Goal: Information Seeking & Learning: Learn about a topic

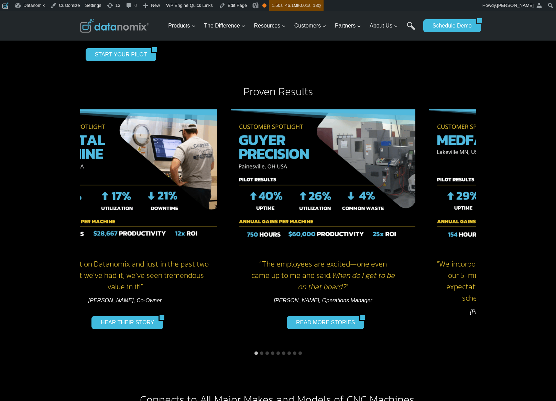
drag, startPoint x: 363, startPoint y: 169, endPoint x: 109, endPoint y: 182, distance: 254.6
click at [231, 182] on img "2 of 9" at bounding box center [323, 178] width 184 height 138
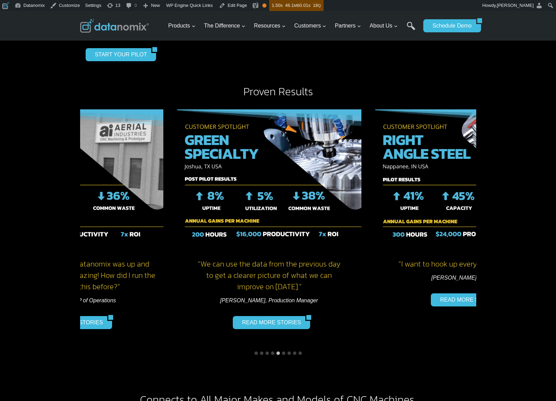
drag, startPoint x: 400, startPoint y: 161, endPoint x: 132, endPoint y: 172, distance: 268.5
click at [177, 172] on img "6 of 9" at bounding box center [269, 178] width 184 height 138
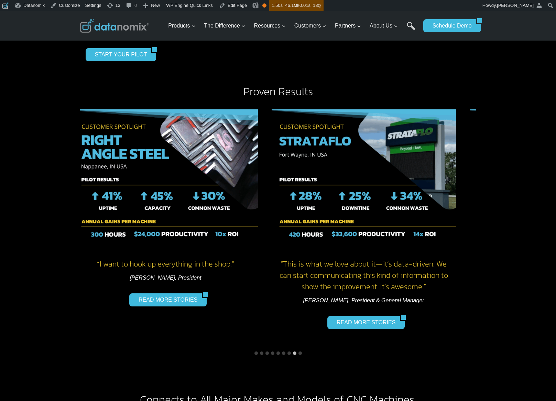
drag, startPoint x: 329, startPoint y: 170, endPoint x: 437, endPoint y: 167, distance: 108.4
click at [426, 168] on img "8 of 9" at bounding box center [364, 178] width 184 height 138
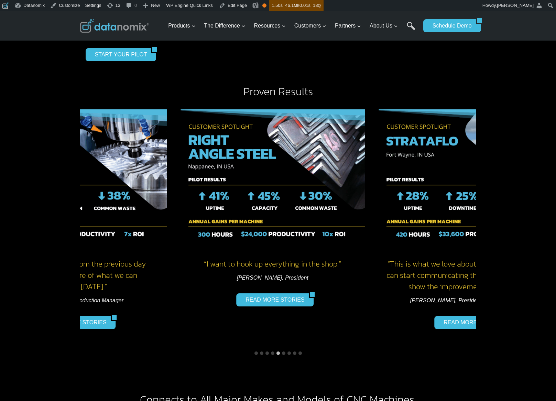
click at [372, 174] on div "“This is what we love about it—it’s data-driven. We can start communicating thi…" at bounding box center [471, 225] width 198 height 245
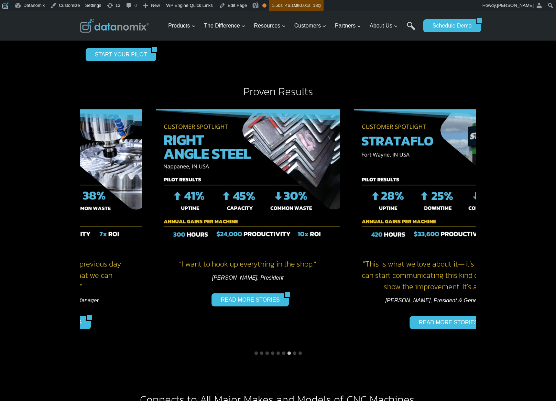
click at [372, 174] on img "8 of 9" at bounding box center [446, 178] width 184 height 138
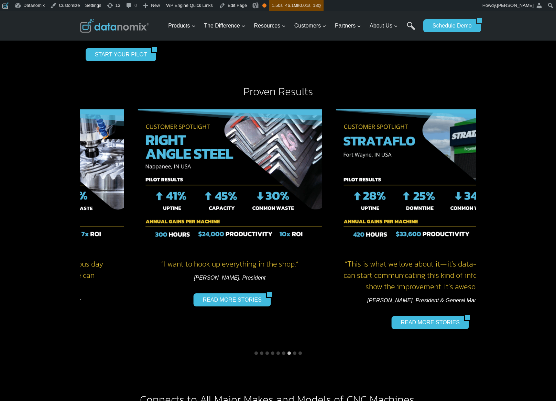
drag, startPoint x: 225, startPoint y: 244, endPoint x: 244, endPoint y: 245, distance: 19.0
click at [244, 258] on h4 "“ I want to hook up everything in the shop.”" at bounding box center [230, 263] width 184 height 11
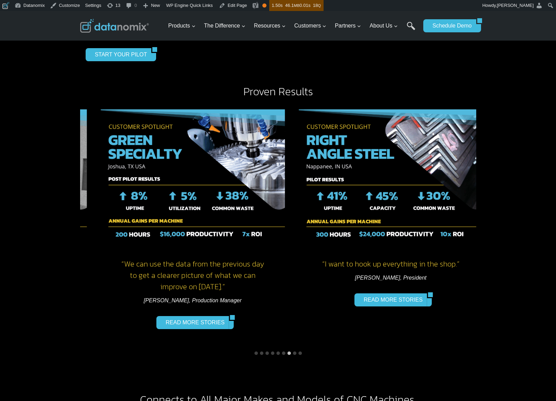
drag, startPoint x: 259, startPoint y: 245, endPoint x: 418, endPoint y: 248, distance: 158.3
click at [418, 248] on div "“ I want to hook up everything in the shop.” Josh Cook, President READ MORE STO…" at bounding box center [391, 224] width 184 height 231
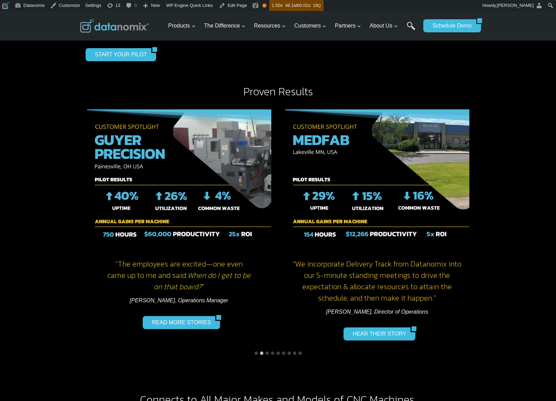
drag, startPoint x: 334, startPoint y: 259, endPoint x: 216, endPoint y: 268, distance: 118.4
click at [285, 267] on h4 "“We incorporate Delivery Track from Datanomix into our 5-minute standing meetin…" at bounding box center [377, 280] width 184 height 45
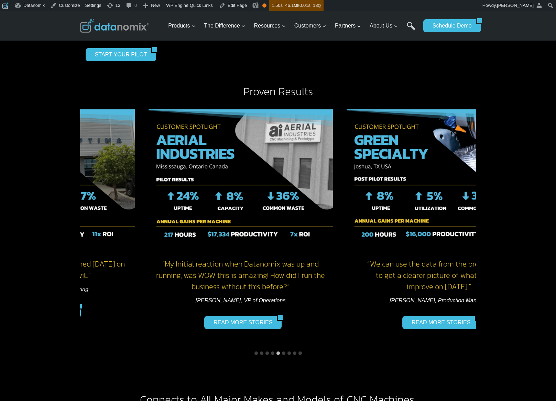
drag, startPoint x: 351, startPoint y: 245, endPoint x: 223, endPoint y: 250, distance: 128.4
click at [229, 258] on h4 "“My Initial reaction when Datanomix was up and running, was WOW this is amazing…" at bounding box center [241, 275] width 184 height 34
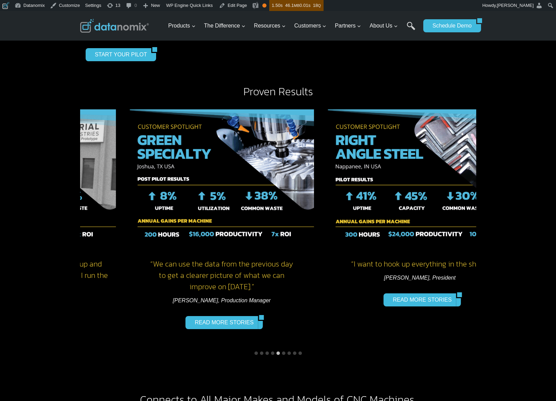
drag, startPoint x: 403, startPoint y: 234, endPoint x: 226, endPoint y: 244, distance: 177.5
click at [226, 244] on div "“ We can use the data from the previous day to get a clearer picture of what we…" at bounding box center [222, 224] width 184 height 231
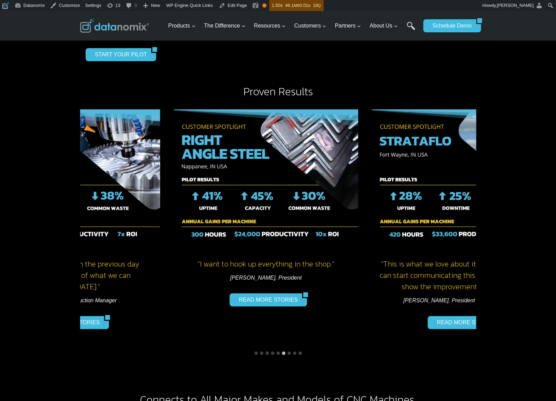
drag, startPoint x: 387, startPoint y: 234, endPoint x: 244, endPoint y: 240, distance: 143.6
click at [244, 240] on div "“ I want to hook up everything in the shop.” Josh Cook, President READ MORE STO…" at bounding box center [266, 224] width 184 height 231
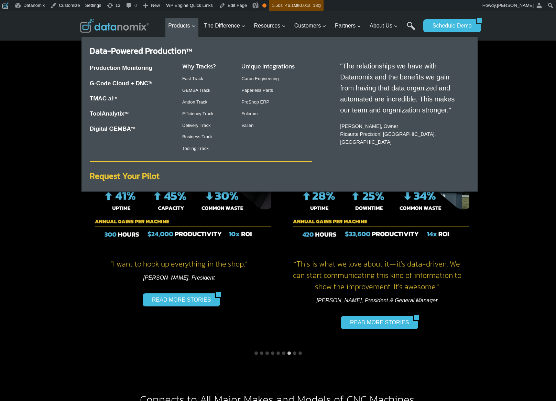
click at [134, 176] on strong "Request Your Pilot" at bounding box center [125, 176] width 70 height 12
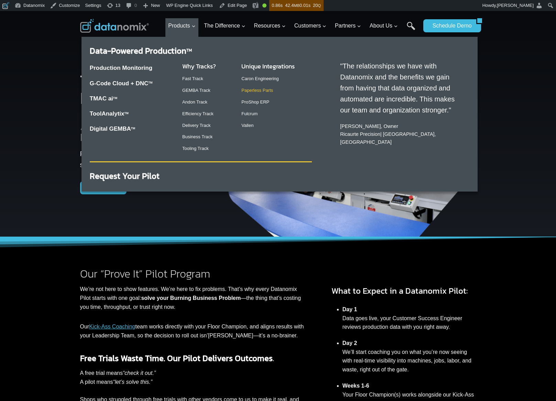
click at [252, 92] on link "Paperless Parts" at bounding box center [257, 90] width 32 height 5
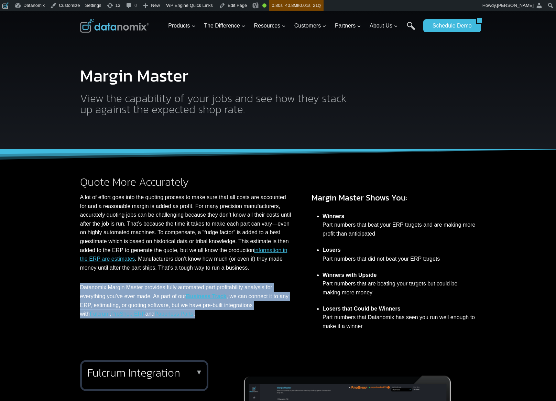
drag, startPoint x: 79, startPoint y: 297, endPoint x: 201, endPoint y: 319, distance: 124.5
click at [201, 319] on div "Quote More Accurately A lot of effort goes into the quoting process to make sur…" at bounding box center [278, 250] width 413 height 203
copy p "Datanomix Margin Master provides fully automated part profitability analysis fo…"
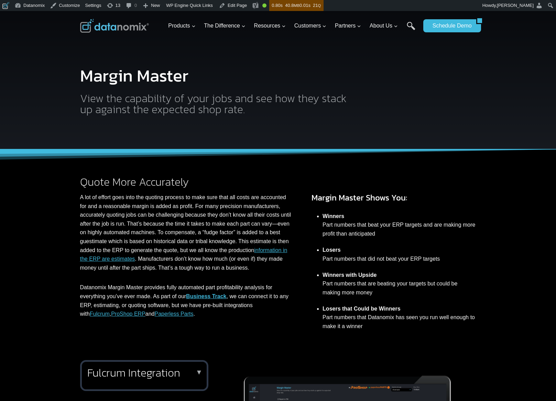
click at [179, 212] on p "A lot of effort goes into the quoting process to make sure that all costs are a…" at bounding box center [186, 232] width 213 height 79
click at [169, 217] on p "A lot of effort goes into the quoting process to make sure that all costs are a…" at bounding box center [186, 232] width 213 height 79
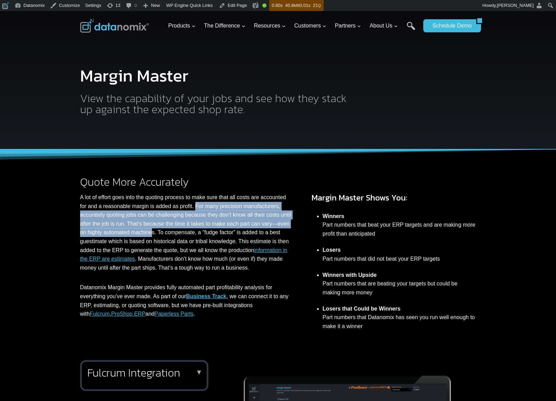
drag, startPoint x: 224, startPoint y: 206, endPoint x: 205, endPoint y: 230, distance: 31.1
click at [205, 230] on p "A lot of effort goes into the quoting process to make sure that all costs are a…" at bounding box center [186, 232] width 213 height 79
click at [209, 224] on p "A lot of effort goes into the quoting process to make sure that all costs are a…" at bounding box center [186, 232] width 213 height 79
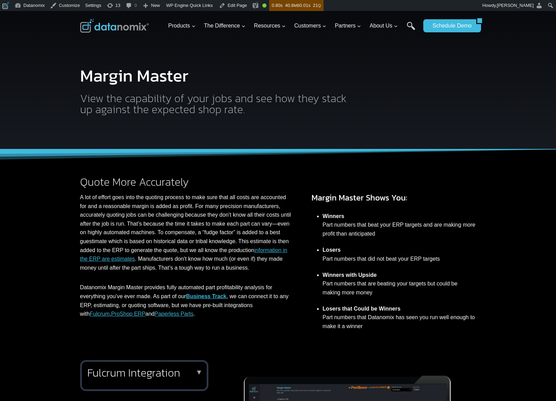
click at [173, 222] on p "A lot of effort goes into the quoting process to make sure that all costs are a…" at bounding box center [186, 232] width 213 height 79
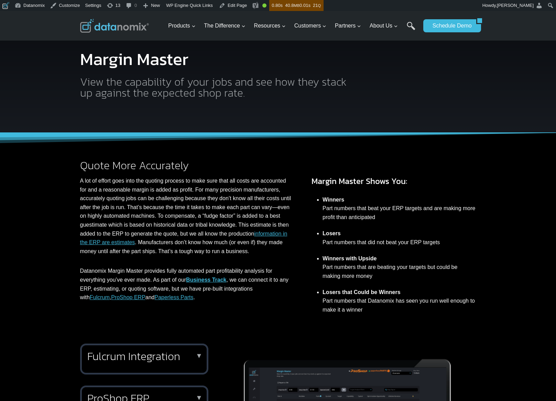
scroll to position [341, 0]
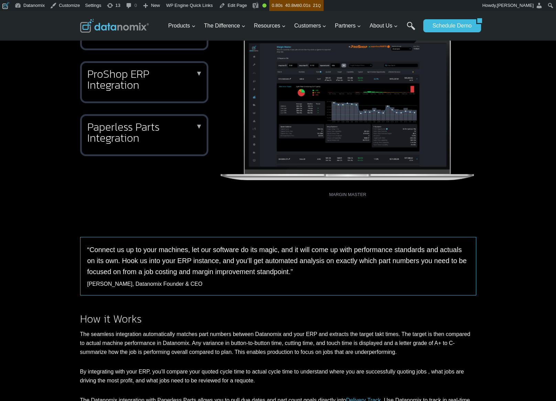
click at [126, 132] on h2 "Paperless Parts Integration" at bounding box center [142, 132] width 111 height 22
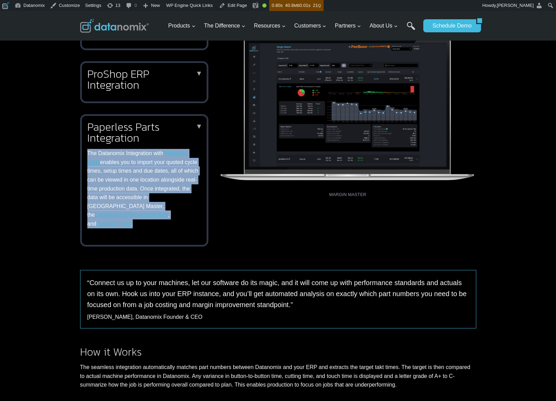
drag, startPoint x: 88, startPoint y: 152, endPoint x: 155, endPoint y: 218, distance: 93.7
click at [155, 218] on p "The Datanomix Integration with Paperless Parts enables you to import your quote…" at bounding box center [142, 188] width 111 height 79
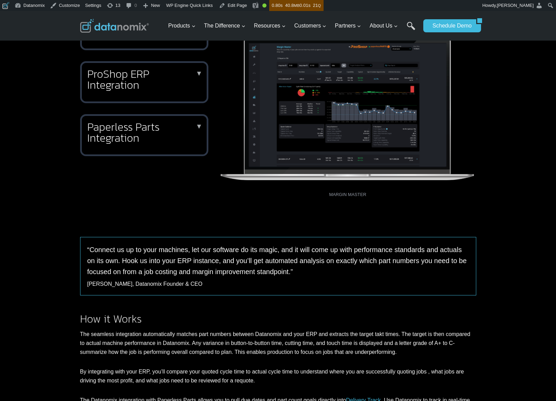
copy p "The Datanomix Integration with Paperless Parts enables you to import your quote…"
click at [107, 135] on h2 "Paperless Parts Integration" at bounding box center [142, 132] width 111 height 22
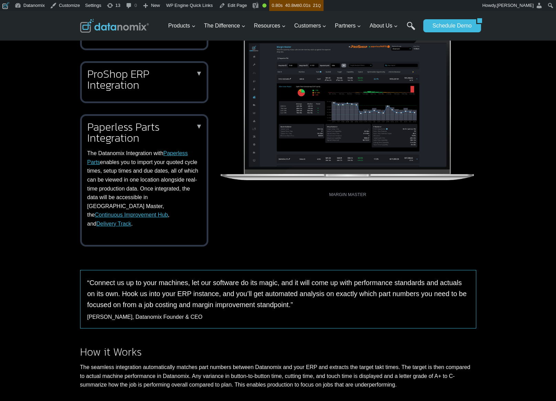
click at [163, 221] on div "Paperless Parts Integration ▼ The Datanomix Integration with Paperless Parts en…" at bounding box center [144, 180] width 128 height 132
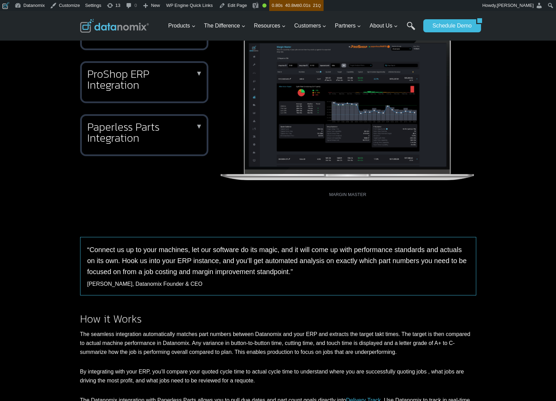
click at [155, 132] on h2 "Paperless Parts Integration" at bounding box center [142, 132] width 111 height 22
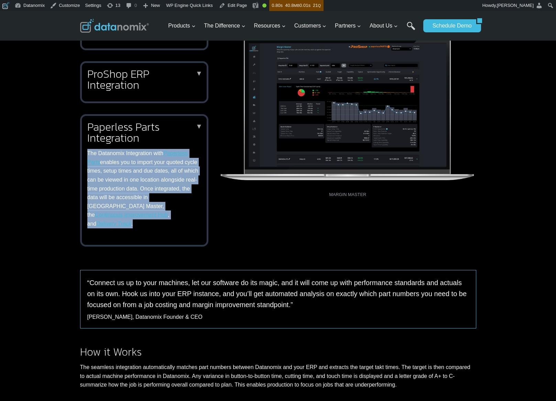
copy p "The Datanomix Integration with Paperless Parts enables you to import your quote…"
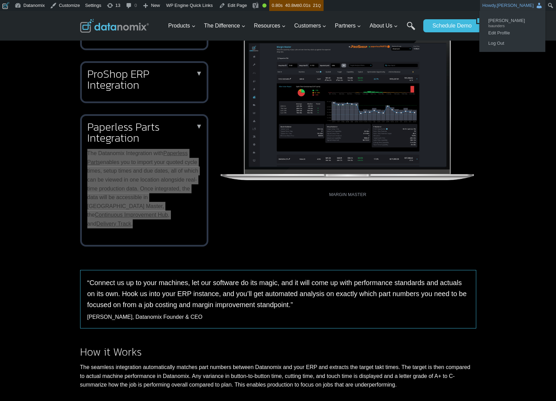
drag, startPoint x: 88, startPoint y: 155, endPoint x: 537, endPoint y: 11, distance: 471.0
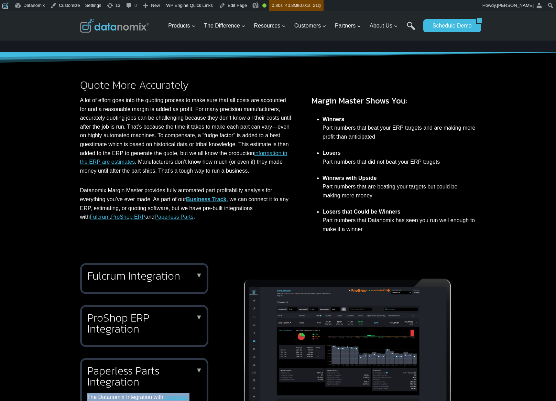
scroll to position [0, 0]
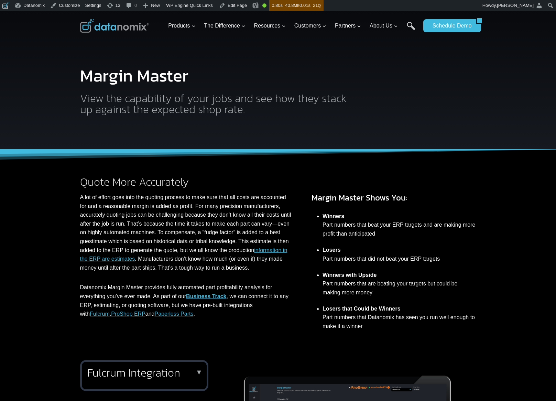
click at [111, 23] on img at bounding box center [114, 26] width 69 height 14
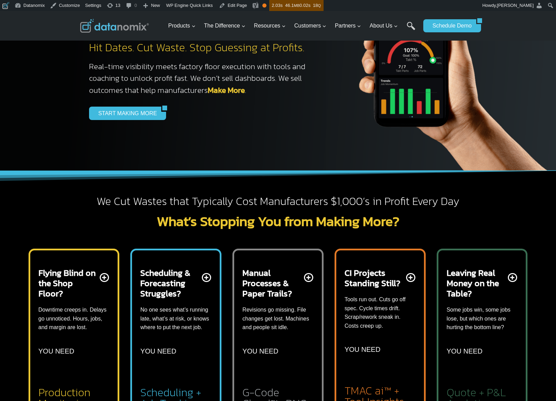
scroll to position [166, 0]
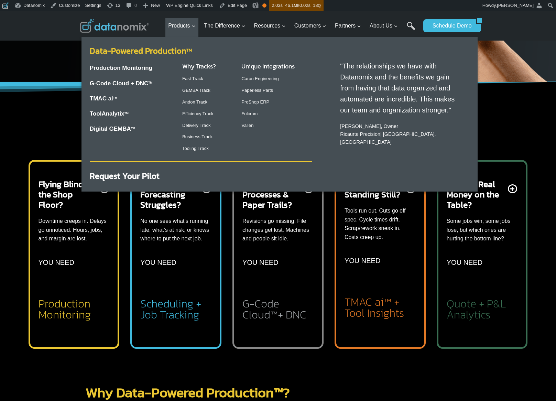
click at [166, 52] on link "Data-Powered Production TM" at bounding box center [141, 51] width 102 height 12
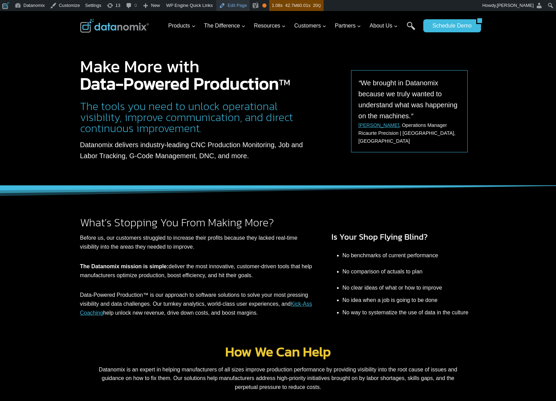
click at [236, 6] on link "Edit Page" at bounding box center [232, 5] width 33 height 11
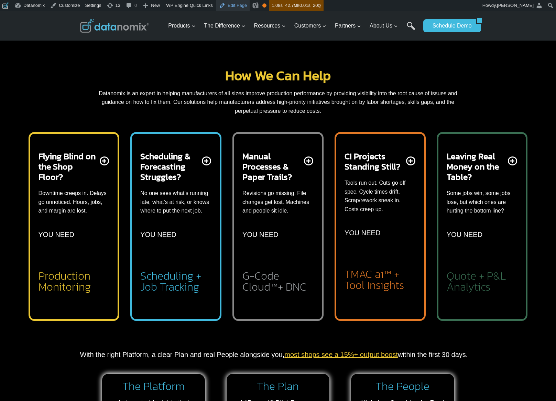
scroll to position [278, 0]
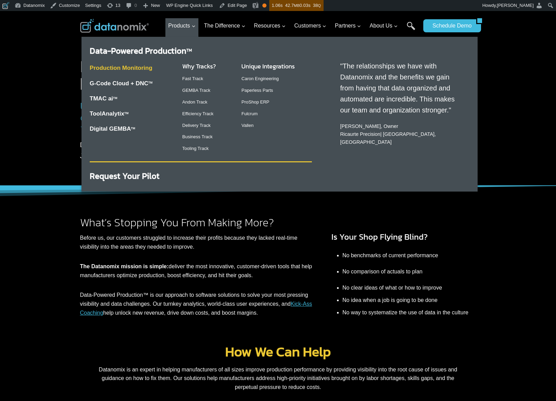
click at [137, 66] on link "Production Monitoring" at bounding box center [121, 68] width 63 height 7
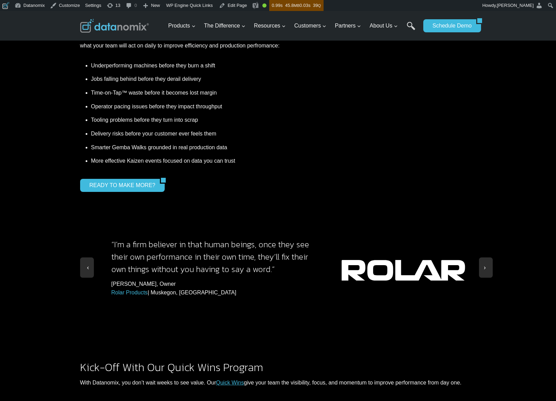
scroll to position [550, 0]
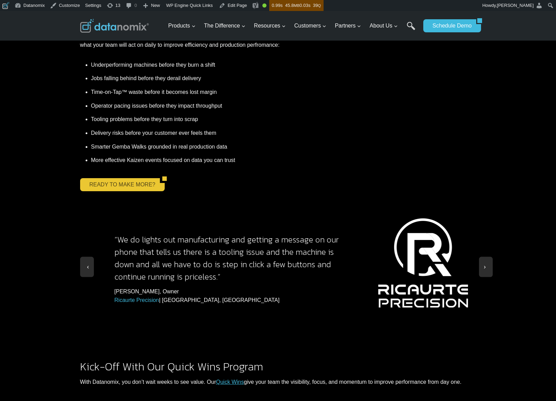
click at [131, 178] on link "READY TO MAKE MORE?" at bounding box center [120, 184] width 80 height 13
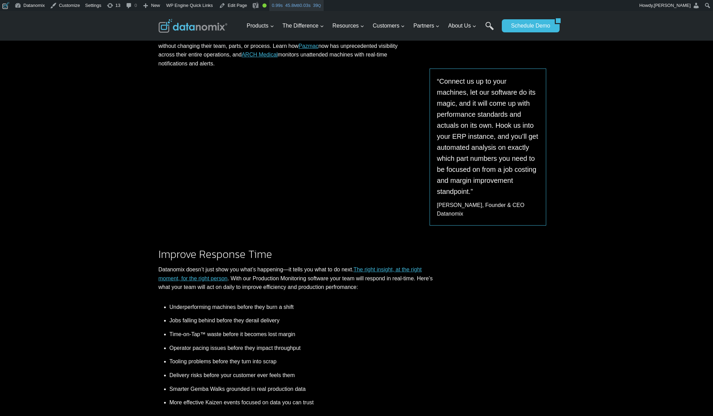
scroll to position [123, 0]
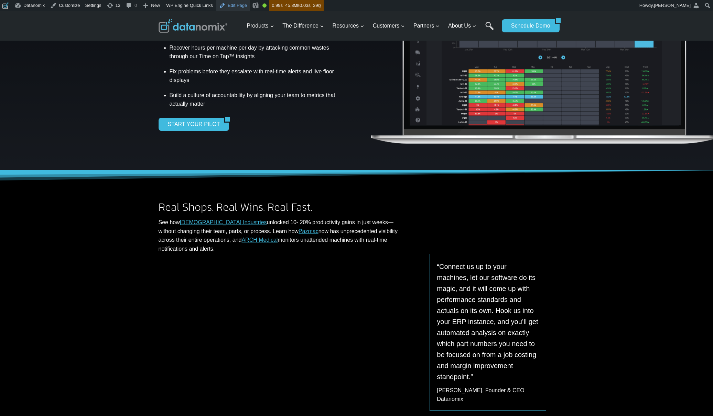
click at [230, 6] on link "Edit Page" at bounding box center [232, 5] width 33 height 11
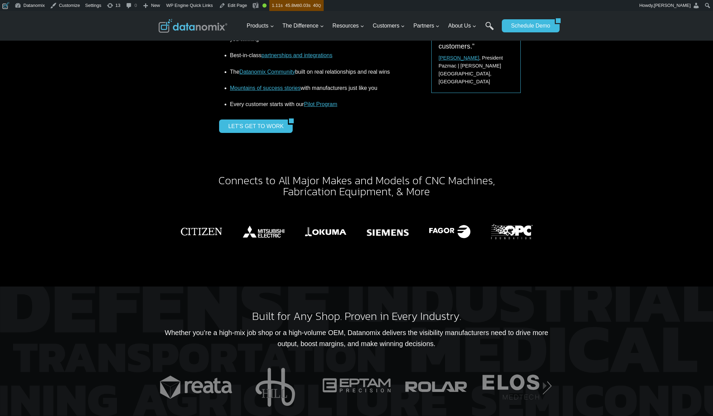
scroll to position [1535, 0]
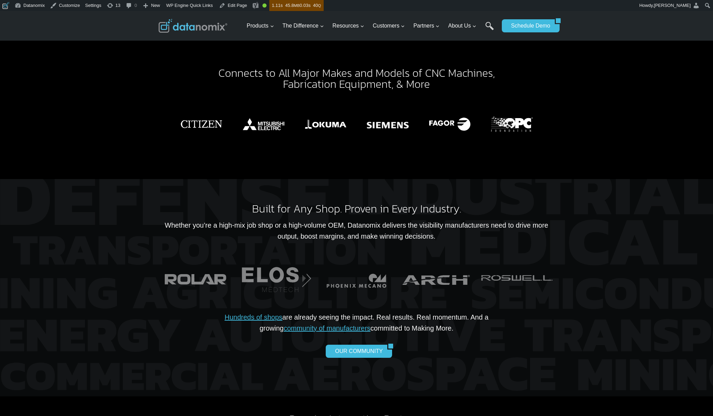
click at [216, 29] on img at bounding box center [193, 26] width 69 height 14
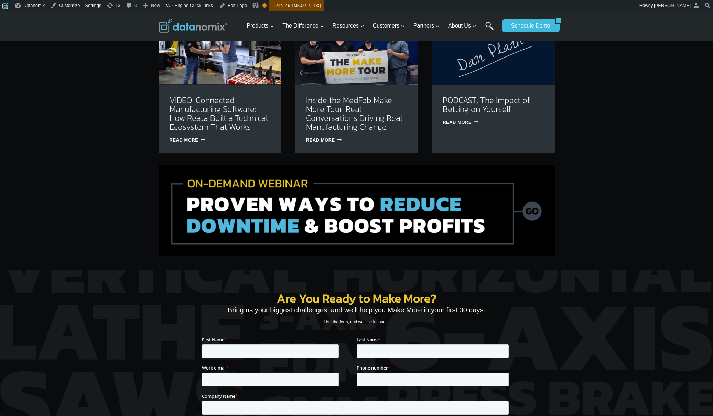
scroll to position [2097, 0]
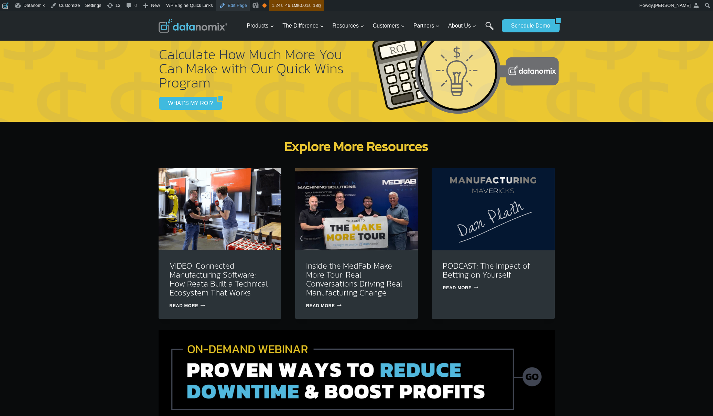
click at [240, 6] on link "Edit Page" at bounding box center [232, 5] width 33 height 11
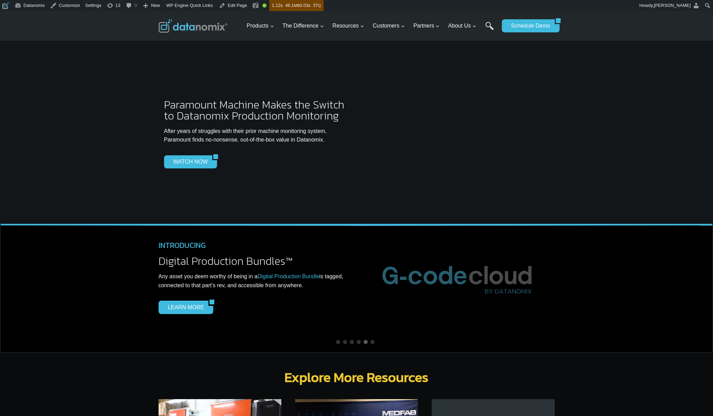
scroll to position [1795, 0]
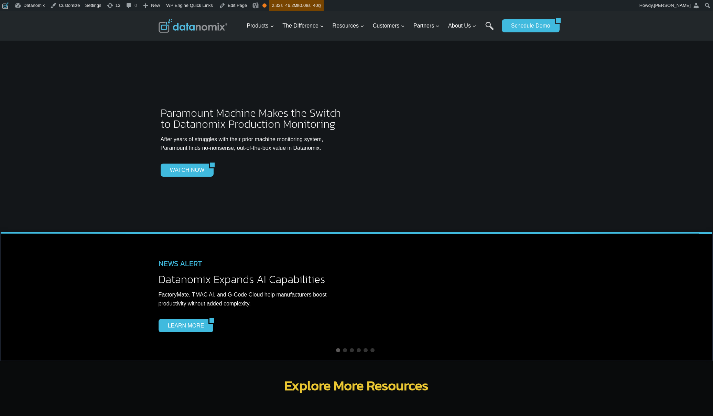
scroll to position [1795, 0]
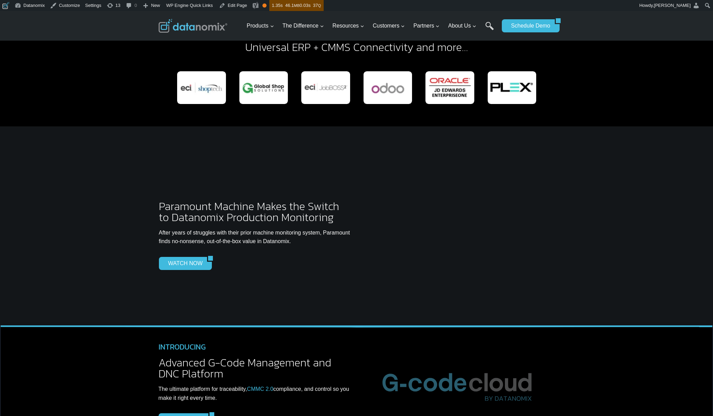
scroll to position [1724, 0]
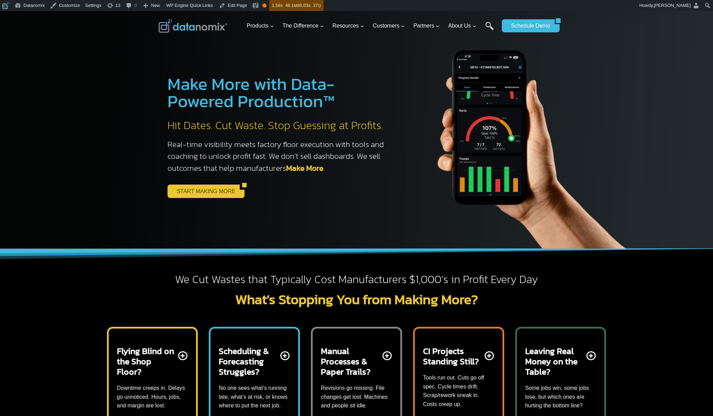
click at [200, 191] on link "START MAKING MORE" at bounding box center [204, 190] width 73 height 13
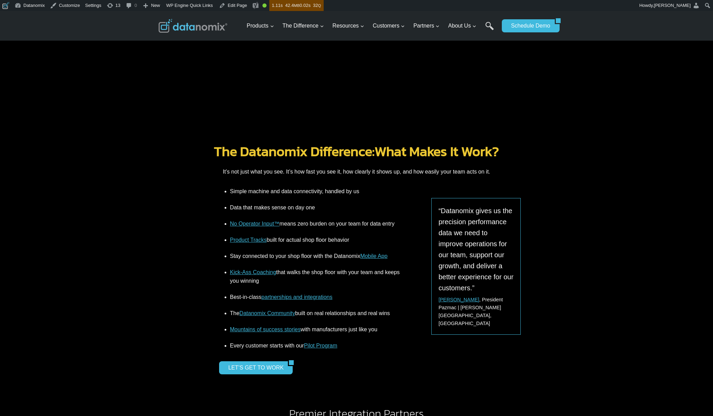
scroll to position [897, 0]
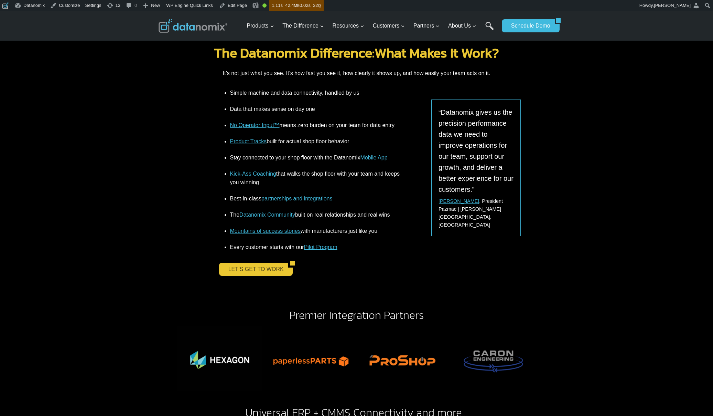
click at [259, 265] on link "LET’S GET TO WORK" at bounding box center [253, 268] width 69 height 13
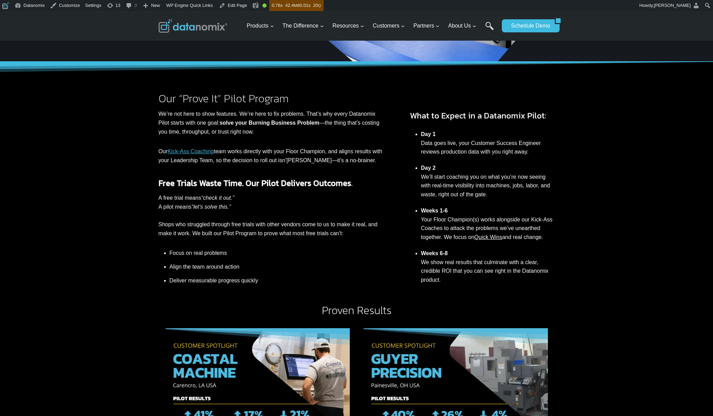
scroll to position [349, 0]
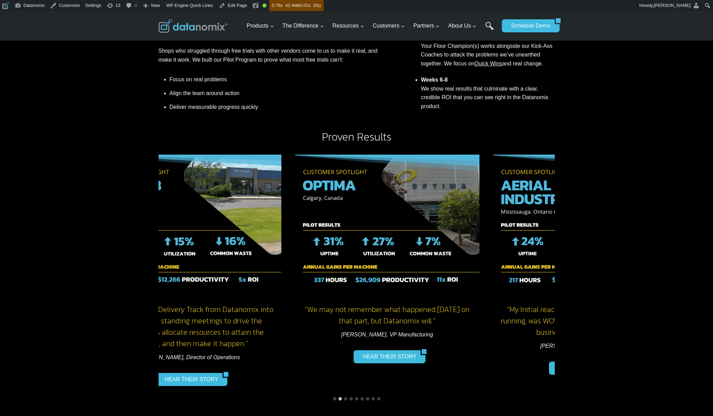
drag, startPoint x: 522, startPoint y: 247, endPoint x: 245, endPoint y: 250, distance: 276.6
click at [249, 250] on img "3 of 9" at bounding box center [189, 223] width 184 height 138
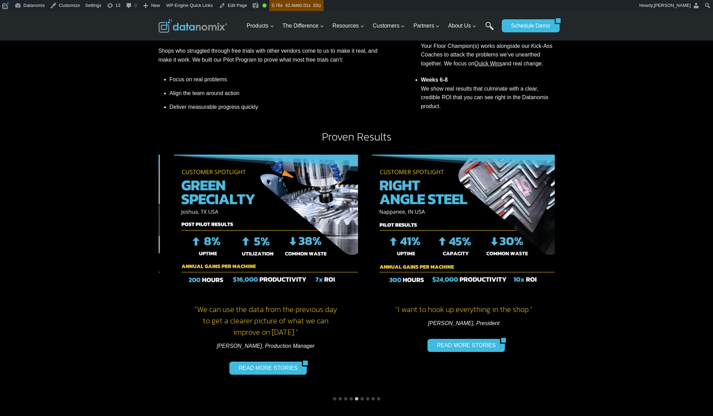
drag, startPoint x: 466, startPoint y: 218, endPoint x: 257, endPoint y: 225, distance: 210.0
click at [257, 225] on img "6 of 9" at bounding box center [265, 223] width 184 height 138
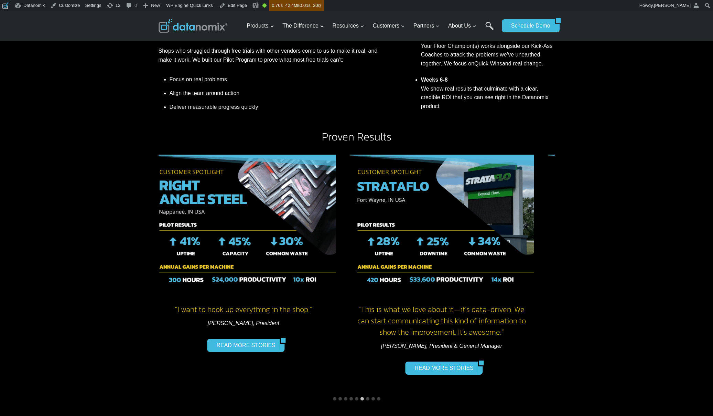
drag, startPoint x: 471, startPoint y: 219, endPoint x: 259, endPoint y: 225, distance: 212.7
click at [259, 225] on img "7 of 9" at bounding box center [243, 223] width 184 height 138
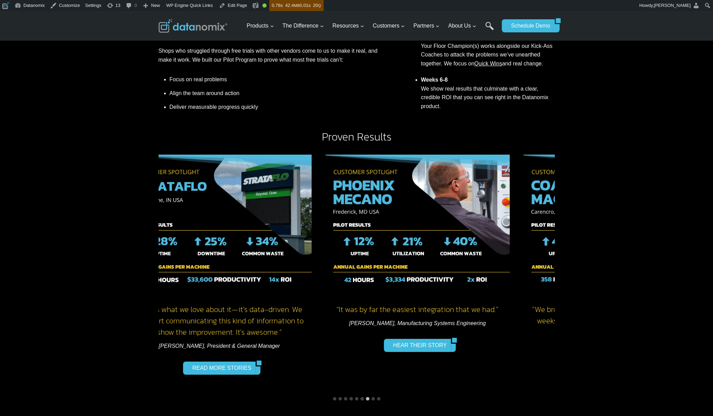
drag, startPoint x: 451, startPoint y: 222, endPoint x: 217, endPoint y: 228, distance: 233.6
click at [219, 228] on img "8 of 9" at bounding box center [219, 223] width 184 height 138
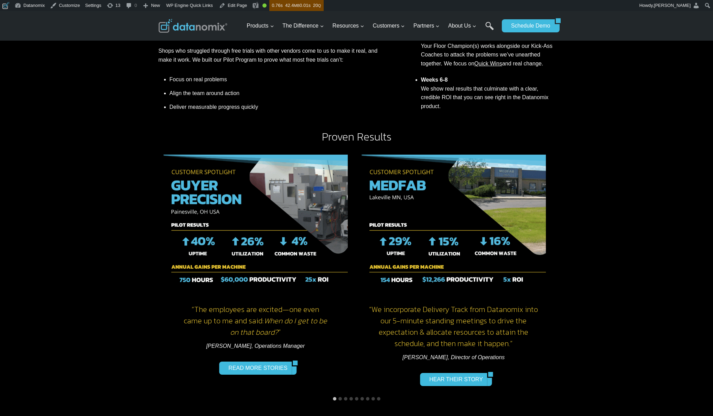
drag, startPoint x: 505, startPoint y: 214, endPoint x: 163, endPoint y: 236, distance: 342.6
click at [163, 236] on img "2 of 9" at bounding box center [255, 223] width 184 height 138
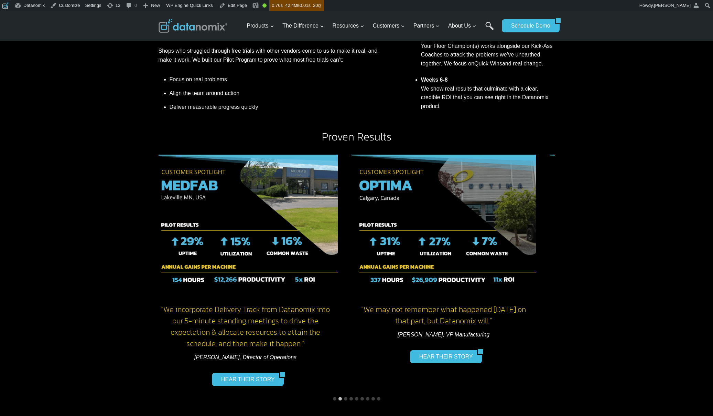
drag, startPoint x: 463, startPoint y: 195, endPoint x: 218, endPoint y: 206, distance: 244.5
click at [352, 206] on img "4 of 9" at bounding box center [444, 223] width 184 height 138
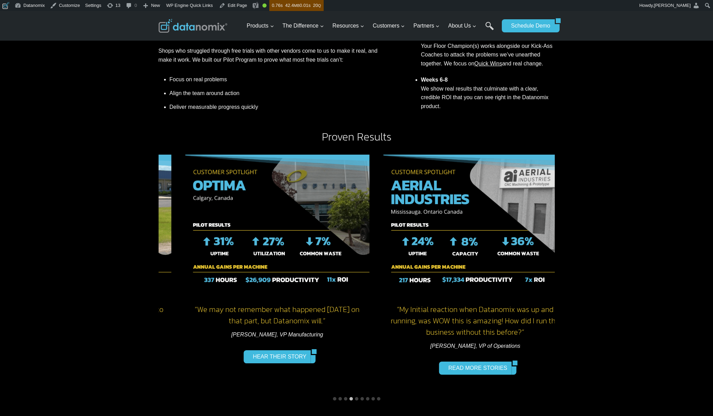
drag, startPoint x: 467, startPoint y: 182, endPoint x: 227, endPoint y: 199, distance: 240.8
click at [383, 199] on img "5 of 9" at bounding box center [475, 223] width 184 height 138
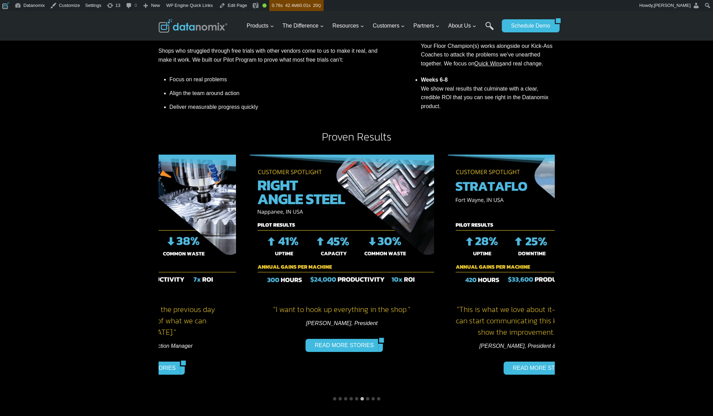
drag, startPoint x: 475, startPoint y: 204, endPoint x: 245, endPoint y: 214, distance: 230.3
click at [250, 214] on img "7 of 9" at bounding box center [342, 223] width 184 height 138
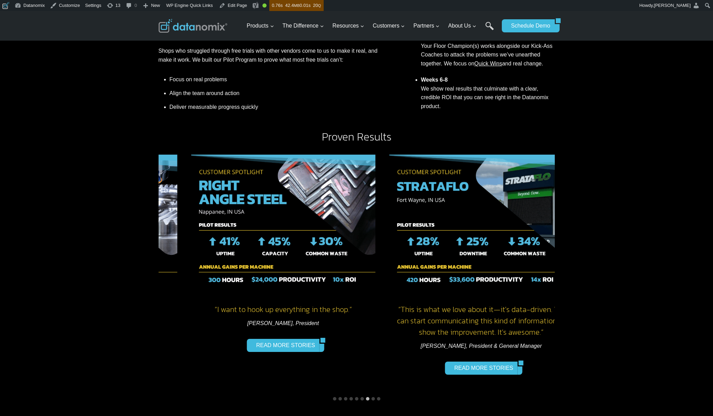
drag, startPoint x: 488, startPoint y: 205, endPoint x: 264, endPoint y: 207, distance: 224.3
click at [389, 207] on img "8 of 9" at bounding box center [481, 223] width 184 height 138
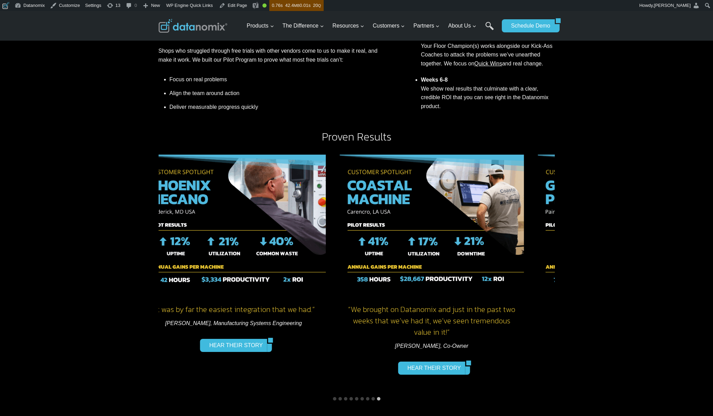
drag, startPoint x: 490, startPoint y: 206, endPoint x: 312, endPoint y: 211, distance: 178.6
click at [312, 211] on div "“It was by far the easiest integration that we had.” Camila Costa, Manufacturin…" at bounding box center [234, 270] width 198 height 245
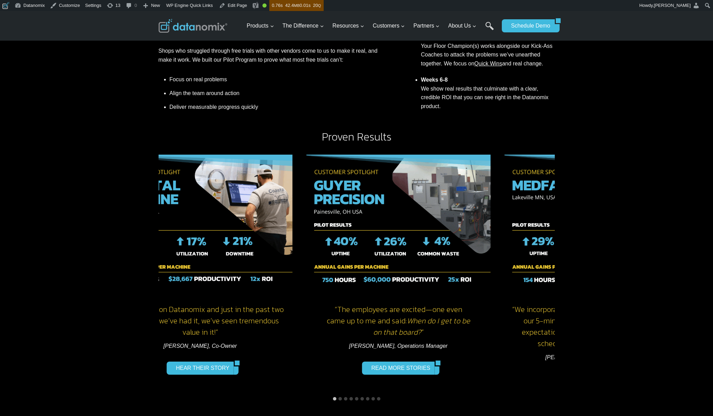
drag, startPoint x: 463, startPoint y: 207, endPoint x: 315, endPoint y: 207, distance: 147.9
click at [315, 207] on img "2 of 9" at bounding box center [398, 223] width 184 height 138
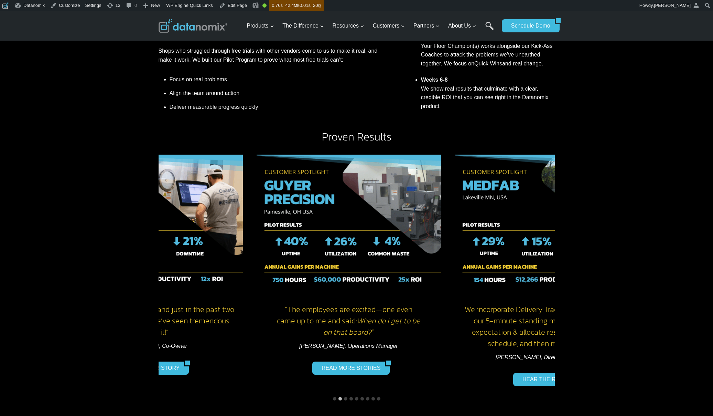
drag, startPoint x: 473, startPoint y: 201, endPoint x: 231, endPoint y: 203, distance: 241.8
click at [455, 203] on img "3 of 9" at bounding box center [547, 223] width 184 height 138
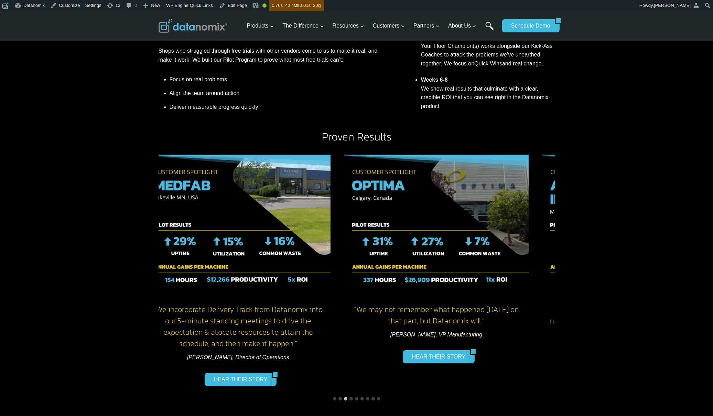
drag, startPoint x: 449, startPoint y: 198, endPoint x: 233, endPoint y: 201, distance: 215.4
click at [344, 202] on img "4 of 9" at bounding box center [436, 223] width 184 height 138
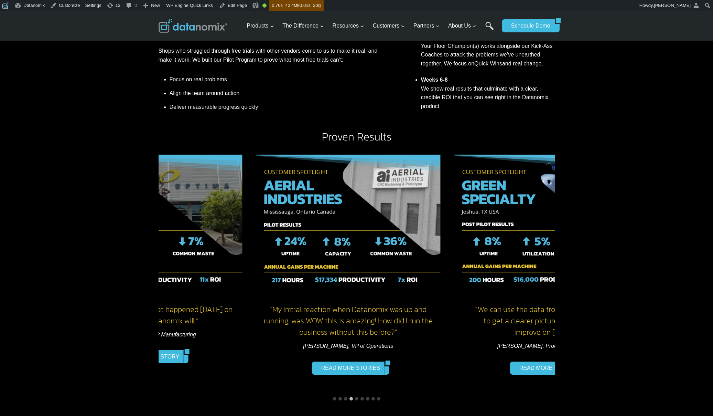
drag, startPoint x: 430, startPoint y: 199, endPoint x: 303, endPoint y: 201, distance: 126.3
click at [302, 201] on img "5 of 9" at bounding box center [348, 223] width 184 height 138
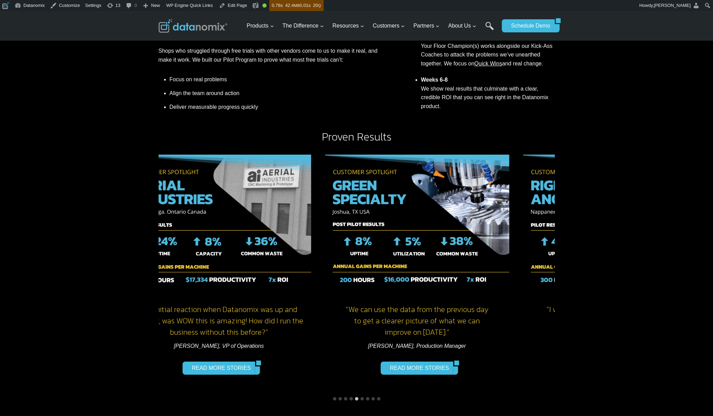
drag, startPoint x: 446, startPoint y: 201, endPoint x: 293, endPoint y: 205, distance: 153.1
click at [325, 206] on img "6 of 9" at bounding box center [417, 223] width 184 height 138
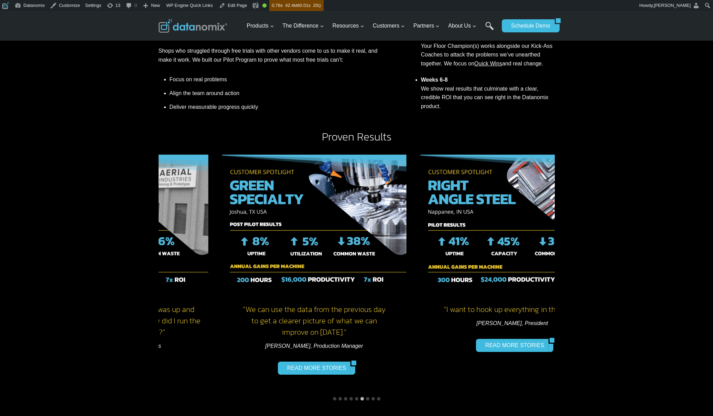
drag, startPoint x: 484, startPoint y: 203, endPoint x: 501, endPoint y: 203, distance: 16.5
click at [501, 203] on img "7 of 9" at bounding box center [512, 223] width 184 height 138
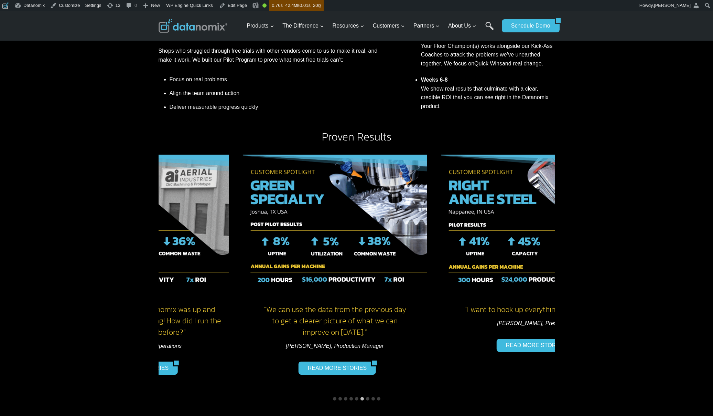
drag, startPoint x: 378, startPoint y: 209, endPoint x: 436, endPoint y: 205, distance: 57.9
click at [436, 205] on div "“ I want to hook up everything in the shop.” Josh Cook, President READ MORE STO…" at bounding box center [533, 270] width 198 height 245
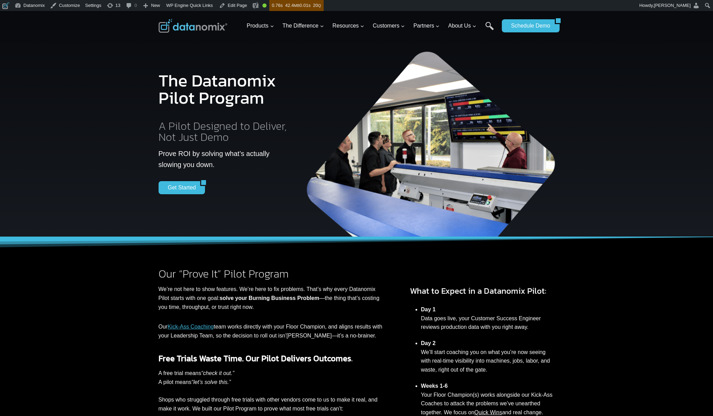
scroll to position [0, 0]
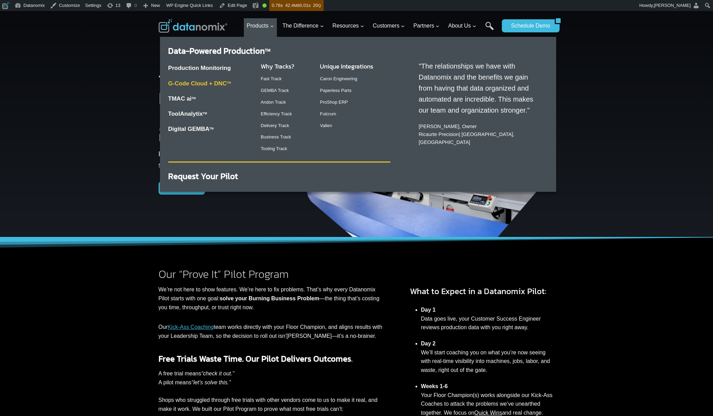
click at [194, 84] on link "G-Code Cloud + DNC TM" at bounding box center [199, 83] width 63 height 7
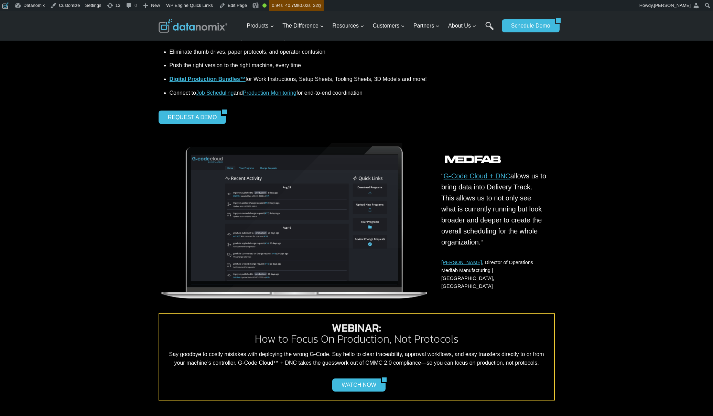
scroll to position [254, 0]
